Goal: Task Accomplishment & Management: Use online tool/utility

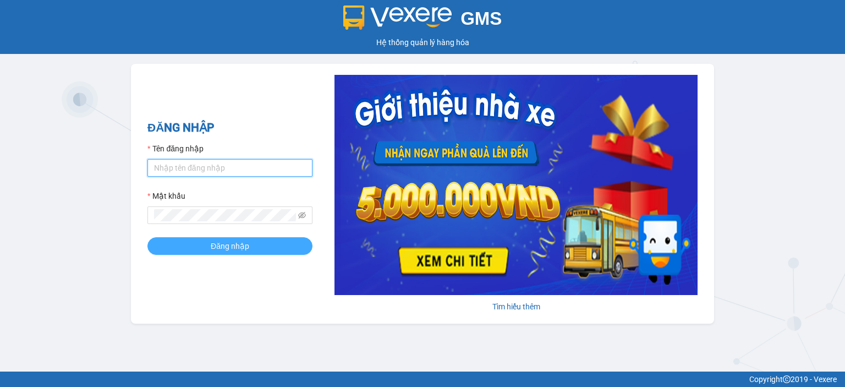
type input "ntlan.ductruong"
click at [228, 245] on span "Đăng nhập" at bounding box center [230, 246] width 39 height 12
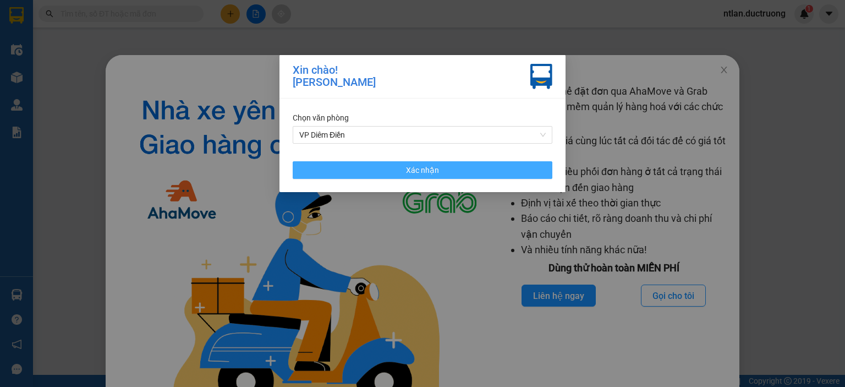
click at [418, 172] on span "Xác nhận" at bounding box center [422, 170] width 33 height 12
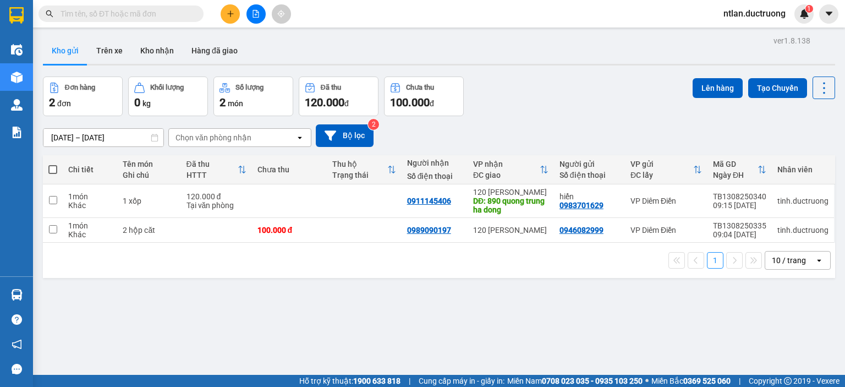
click at [54, 169] on span at bounding box center [52, 169] width 9 height 9
click at [53, 164] on input "checkbox" at bounding box center [53, 164] width 0 height 0
checkbox input "true"
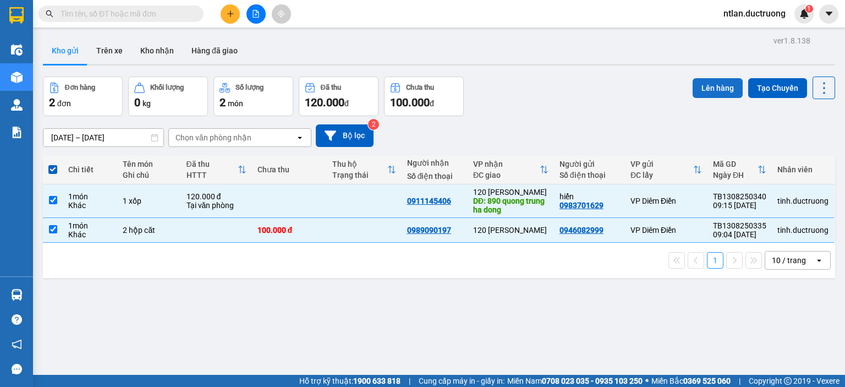
click at [704, 92] on button "Lên hàng" at bounding box center [717, 88] width 50 height 20
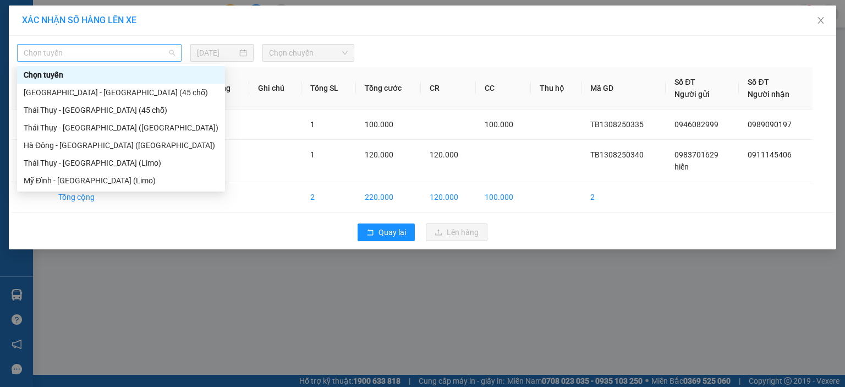
click at [78, 55] on span "Chọn tuyến" at bounding box center [99, 53] width 151 height 17
click at [51, 116] on div "Thái Thụy - Hà Nội (45 chỗ)" at bounding box center [121, 110] width 195 height 12
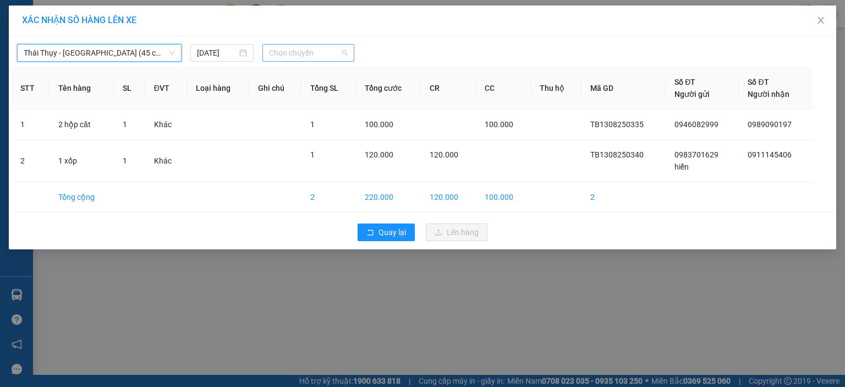
click at [296, 56] on span "Chọn chuyến" at bounding box center [308, 53] width 79 height 17
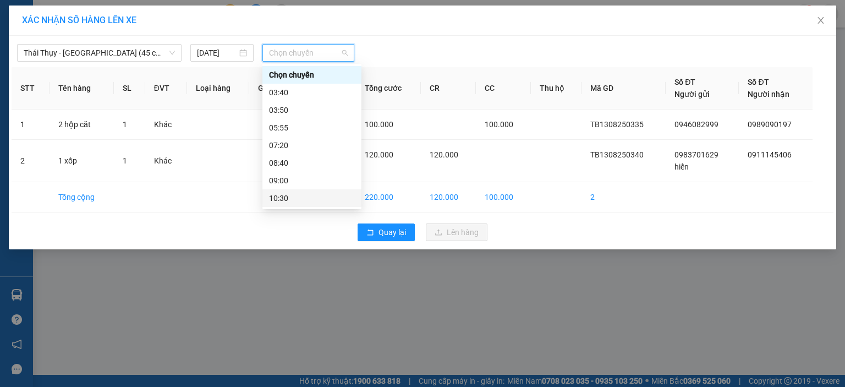
click at [276, 197] on div "10:30" at bounding box center [312, 198] width 86 height 12
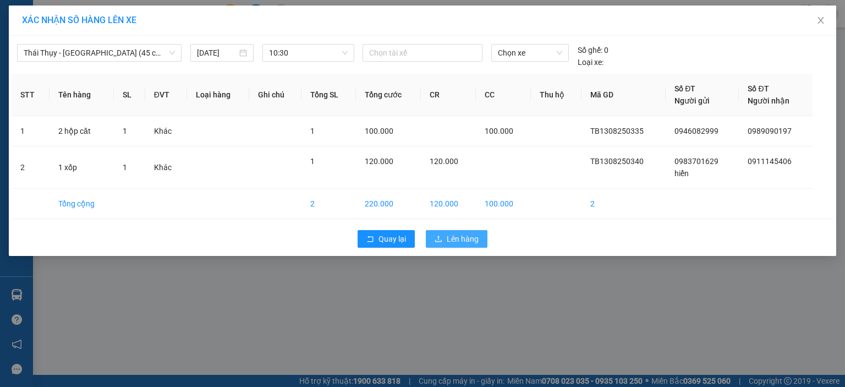
click at [438, 240] on icon "upload" at bounding box center [439, 239] width 8 height 8
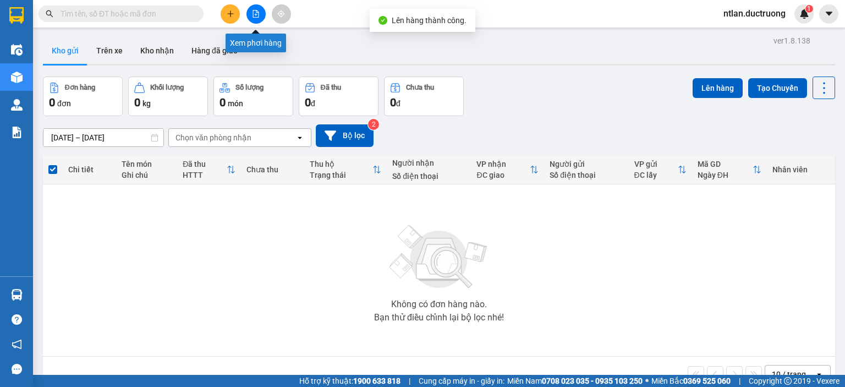
click at [254, 11] on icon "file-add" at bounding box center [256, 14] width 8 height 8
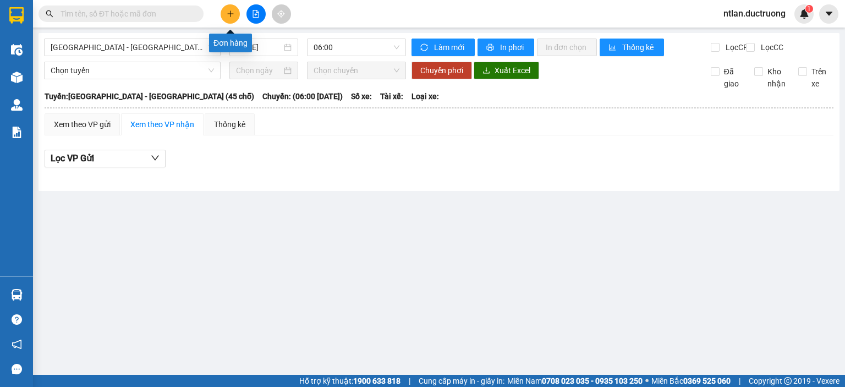
click at [228, 17] on icon "plus" at bounding box center [231, 14] width 8 height 8
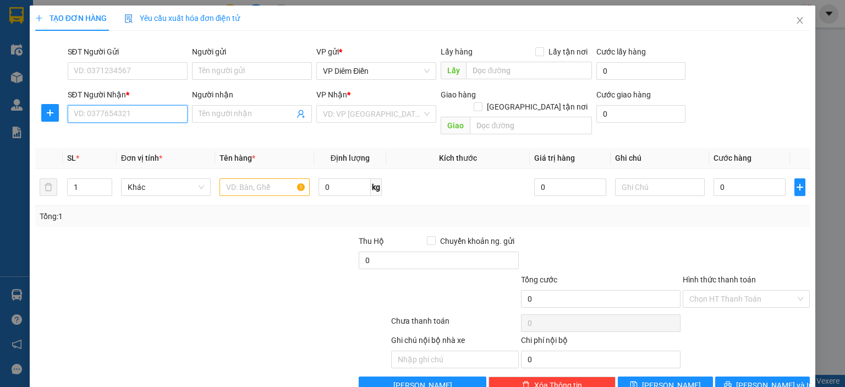
click at [146, 119] on input "SĐT Người Nhận *" at bounding box center [128, 114] width 120 height 18
type input "0975312423"
click at [133, 64] on input "SĐT Người Gửi" at bounding box center [128, 71] width 120 height 18
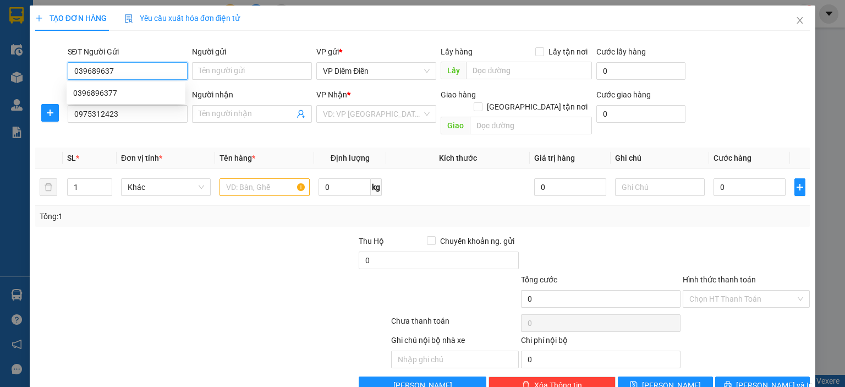
type input "0396896377"
click at [100, 100] on div "0396896377" at bounding box center [126, 93] width 119 height 18
checkbox input "true"
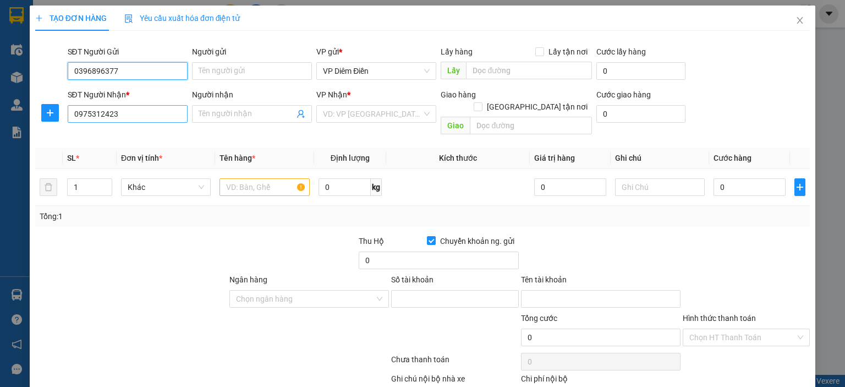
type input "0396896377"
click at [132, 118] on input "0975312423" at bounding box center [128, 114] width 120 height 18
click at [287, 178] on input "text" at bounding box center [264, 187] width 90 height 18
type input "1 bao"
click at [382, 119] on input "search" at bounding box center [372, 114] width 99 height 17
